Goal: Register for event/course

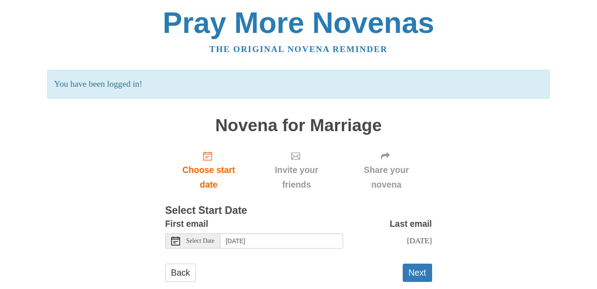
scroll to position [19, 0]
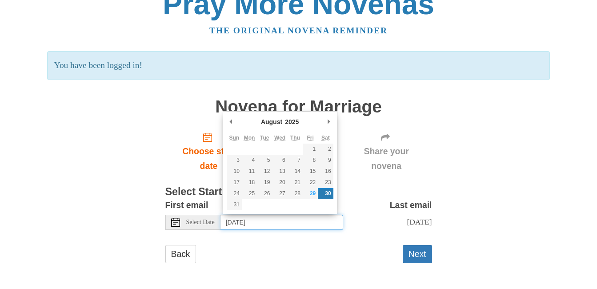
click at [292, 221] on input "[DATE]" at bounding box center [281, 222] width 123 height 15
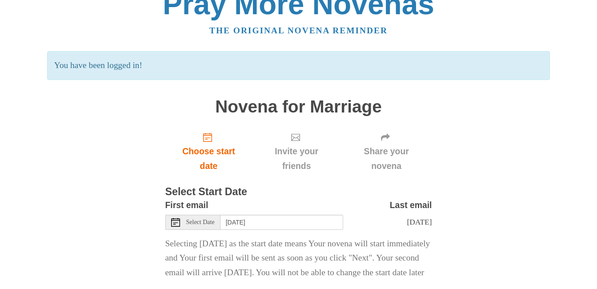
click at [213, 220] on span "Select Date" at bounding box center [200, 222] width 28 height 6
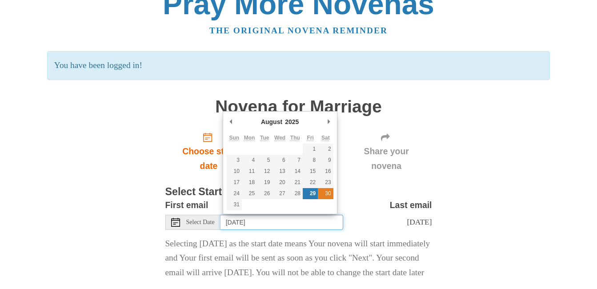
type input "[DATE]"
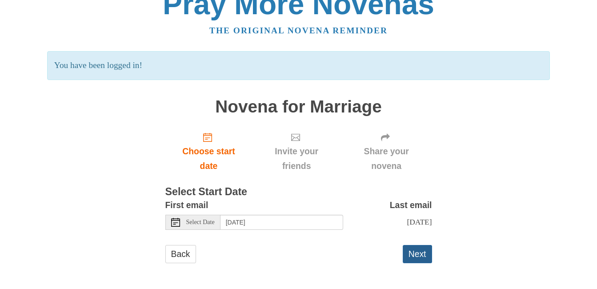
click at [419, 257] on button "Next" at bounding box center [417, 254] width 29 height 18
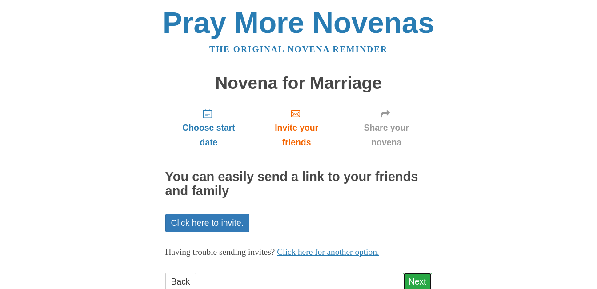
click at [422, 283] on link "Next" at bounding box center [417, 281] width 29 height 18
